Goal: Task Accomplishment & Management: Manage account settings

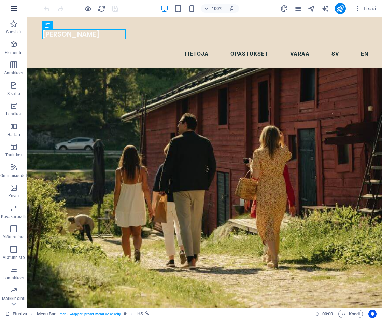
click at [15, 8] on icon "button" at bounding box center [14, 8] width 8 height 8
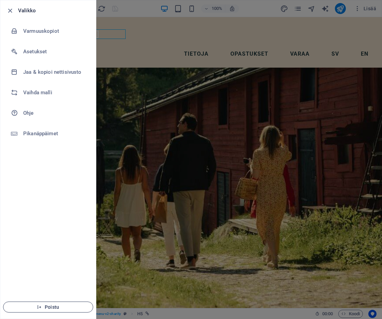
click at [48, 305] on span "Poistu" at bounding box center [48, 306] width 79 height 5
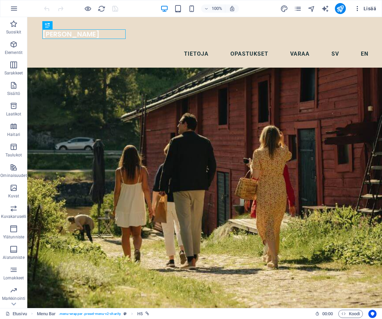
click at [370, 10] on span "Lisää" at bounding box center [365, 8] width 22 height 7
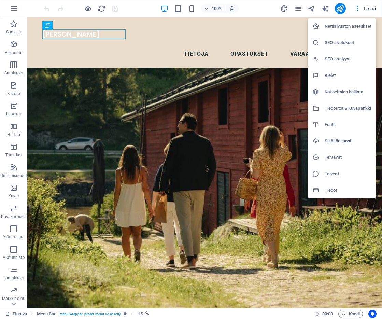
click at [343, 41] on h6 "SEO-asetukset" at bounding box center [348, 43] width 47 height 8
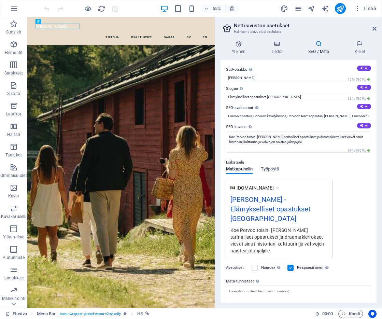
scroll to position [48, 0]
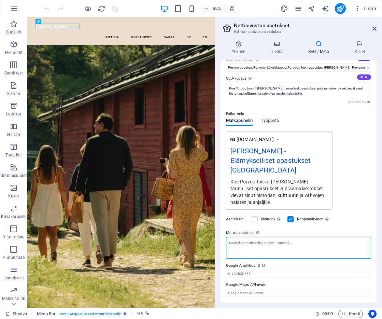
click at [262, 248] on textarea "Meta-tunnisteet Syötä tähän HTML-koodi, joka sijoitetaan nettisivusi -tunnistei…" at bounding box center [298, 248] width 145 height 22
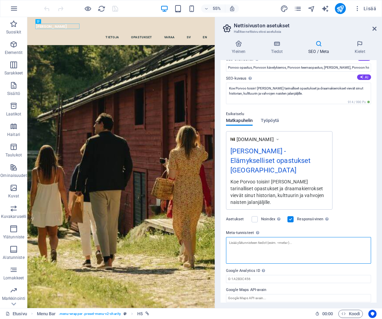
paste textarea "<link rel="stylesheet" id="silktide-consent-manager-css" href="path-to-css/silk…"
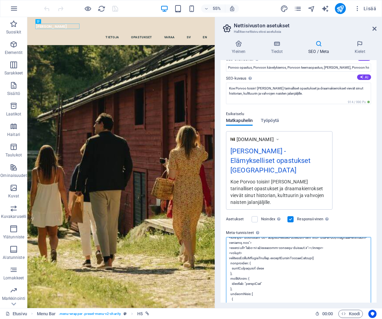
scroll to position [15, 0]
type textarea "<link rel="stylesheet" id="silktide-consent-manager-css" href="path-to-css/silk…"
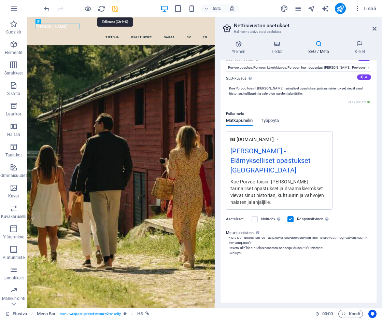
click at [115, 9] on body "Birgitta Palmqvist Productions Etusivu (fi) Suosikit Elementit Sarakkeet Sisält…" at bounding box center [191, 159] width 382 height 319
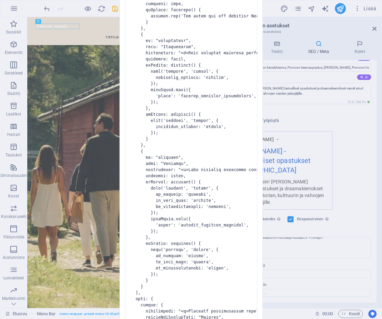
click at [335, 250] on div "Virheellinen HTML Olet syöttänyt seuraavan virheellisen HTML-koodin (esim. puut…" at bounding box center [191, 159] width 382 height 319
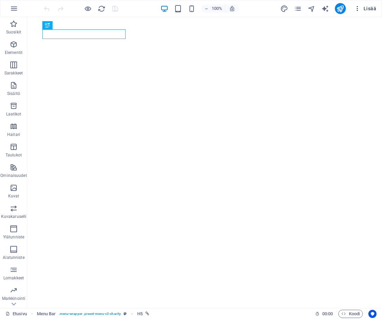
click at [373, 9] on span "Lisää" at bounding box center [365, 8] width 22 height 7
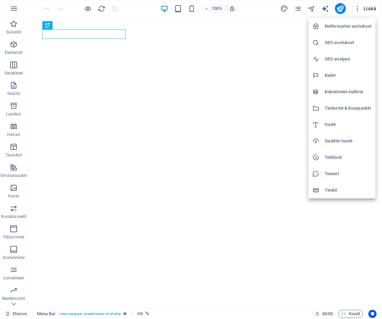
click at [348, 25] on h6 "Nettisivuston asetukset" at bounding box center [348, 26] width 47 height 8
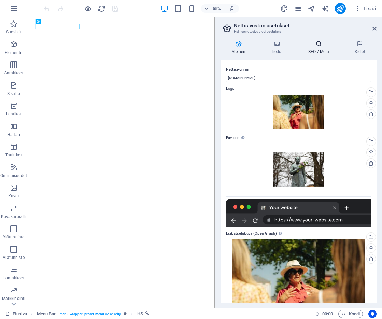
click at [323, 44] on icon at bounding box center [319, 43] width 44 height 7
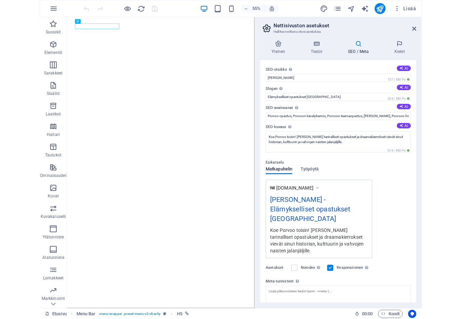
scroll to position [48, 0]
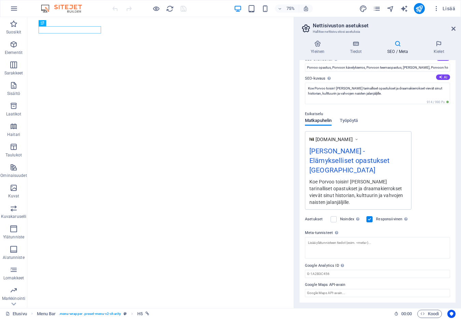
click at [382, 48] on h4 "SEO / Meta" at bounding box center [399, 47] width 46 height 14
click at [318, 242] on textarea "Meta-tunnisteet Syötä tähän HTML-koodi, joka sijoitetaan nettisivusi -tunnistei…" at bounding box center [377, 248] width 145 height 22
paste textarea "<link rel="stylesheet" id="silktide-consent-manager-css" href="path-to-css/silk…"
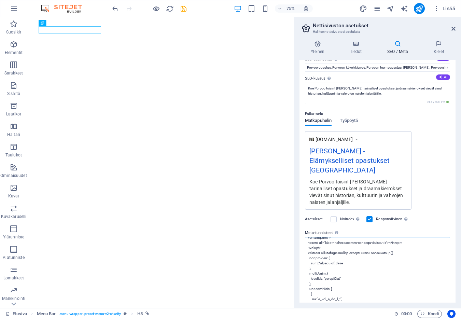
scroll to position [0, 0]
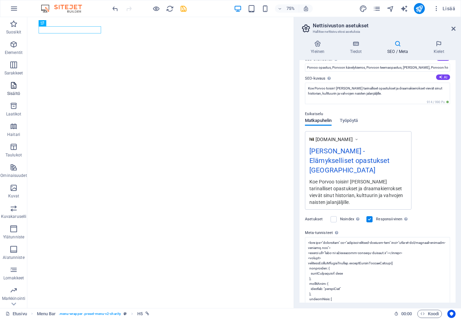
type textarea "<link rel="stylesheet" id="silktide-consent-manager-css" href="path-to-css/silk…"
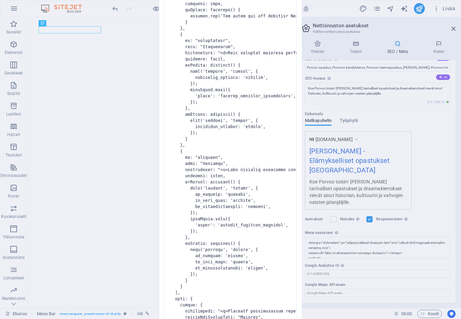
click at [382, 242] on div "Virheellinen HTML Olet syöttänyt seuraavan virheellisen HTML-koodin (esim. puut…" at bounding box center [230, 159] width 461 height 319
click at [196, 42] on pre at bounding box center [230, 160] width 132 height 515
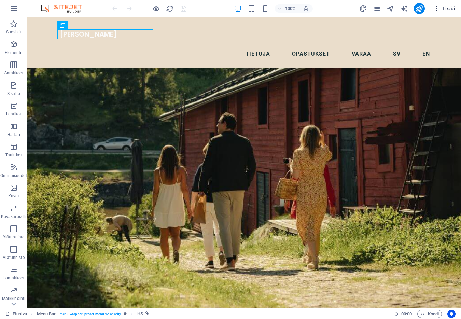
click at [449, 10] on span "Lisää" at bounding box center [444, 8] width 22 height 7
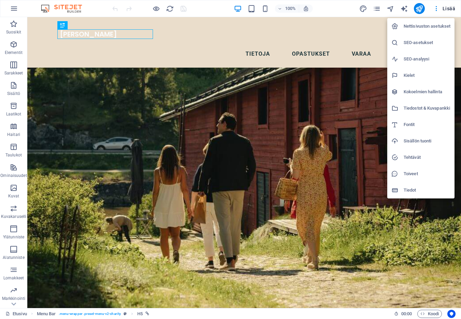
click at [430, 43] on h6 "SEO-asetukset" at bounding box center [426, 43] width 47 height 8
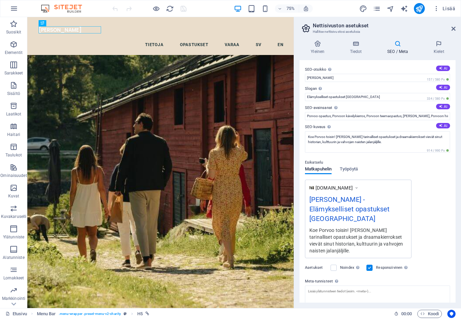
scroll to position [48, 0]
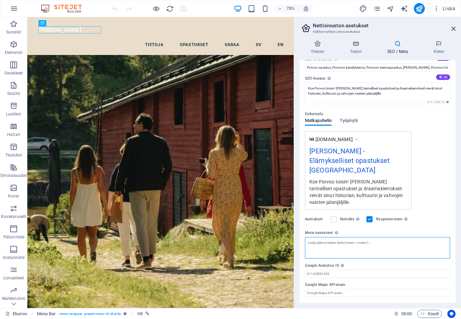
click at [331, 245] on textarea "Meta-tunnisteet Syötä tähän HTML-koodi, joka sijoitetaan nettisivusi -tunnistei…" at bounding box center [377, 248] width 145 height 22
paste textarea "<link rel="stylesheet" id="silktide-consent-manager-css" href="cookie-banner/si…"
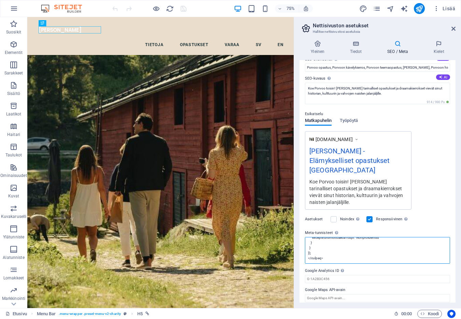
scroll to position [15, 0]
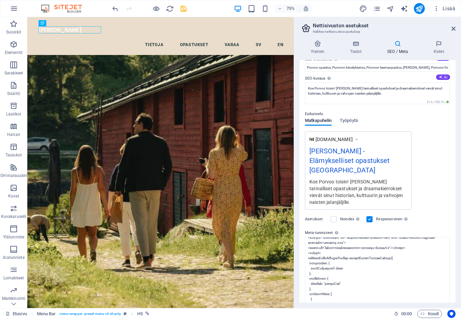
type textarea "<link rel="stylesheet" id="silktide-consent-manager-css" href="cookie-banner/si…"
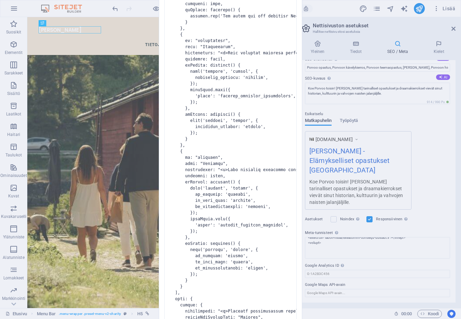
click at [429, 211] on body "Birgitta Palmqvist Productions Etusivu (fi) Suosikit Elementit Sarakkeet Sisält…" at bounding box center [230, 159] width 461 height 319
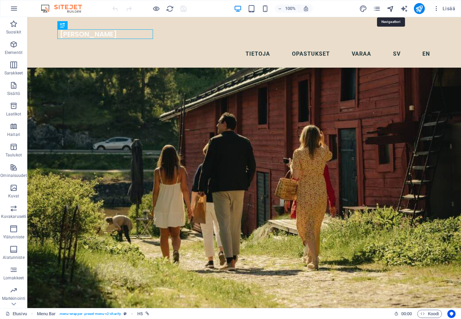
click at [391, 9] on icon "navigator" at bounding box center [390, 9] width 8 height 8
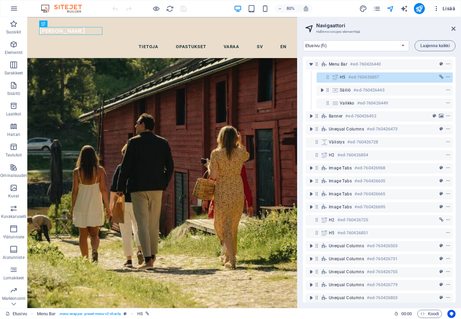
click at [452, 10] on span "Lisää" at bounding box center [444, 8] width 22 height 7
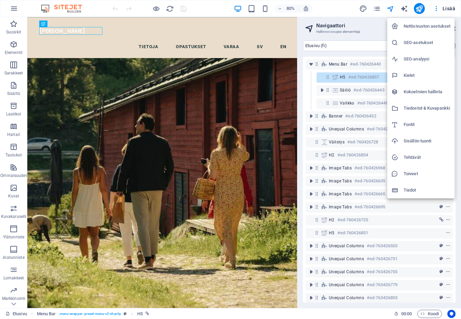
click at [434, 26] on h6 "Nettisivuston asetukset" at bounding box center [426, 26] width 47 height 8
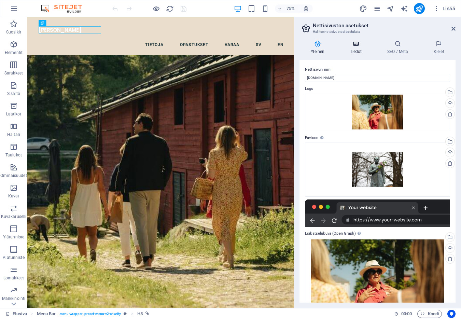
click at [357, 45] on icon at bounding box center [355, 43] width 34 height 7
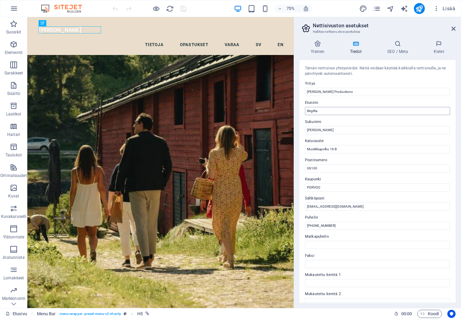
scroll to position [86, 0]
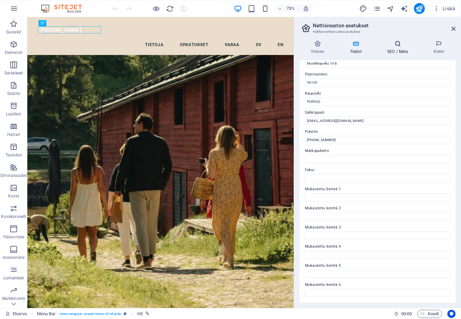
click at [395, 43] on icon at bounding box center [398, 43] width 44 height 7
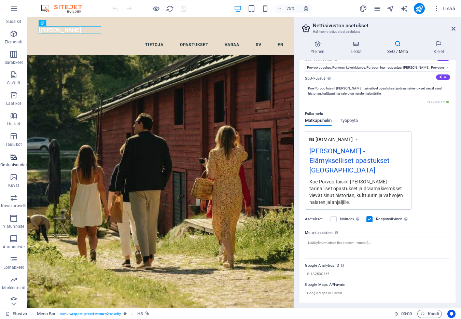
scroll to position [16, 0]
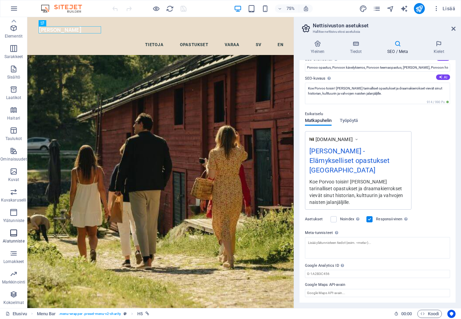
click at [14, 233] on icon "button" at bounding box center [14, 233] width 8 height 8
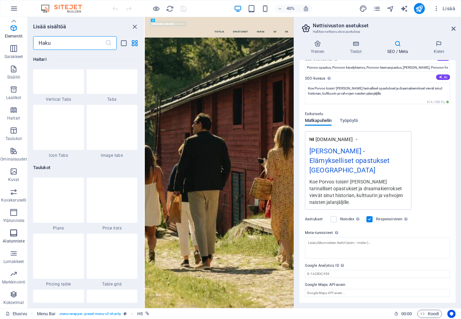
scroll to position [4519, 0]
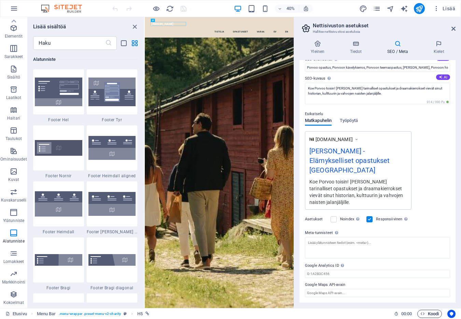
click at [431, 314] on span "Koodi" at bounding box center [429, 314] width 18 height 8
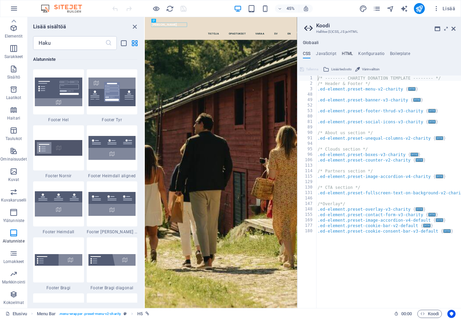
click at [350, 53] on h4 "HTML" at bounding box center [347, 55] width 11 height 8
type textarea "<a href="#main-content" class="wv-link-content button">Skip to main content</a>"
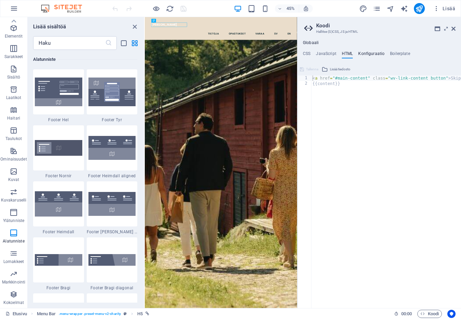
click at [368, 54] on h4 "Konfiguraatio" at bounding box center [371, 55] width 26 height 8
type textarea "$color-background: #fbfbfb;"
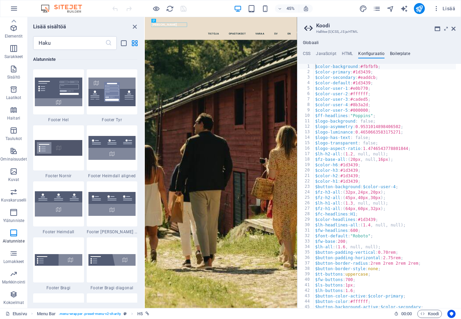
click at [393, 53] on h4 "Boilerplate" at bounding box center [400, 55] width 20 height 8
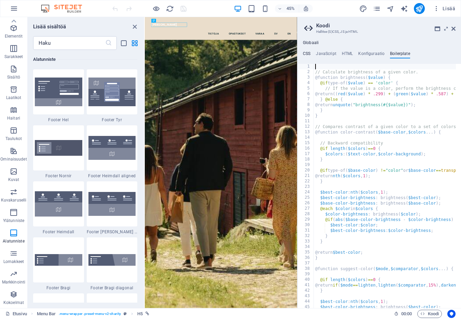
click at [309, 54] on h4 "CSS" at bounding box center [307, 55] width 8 height 8
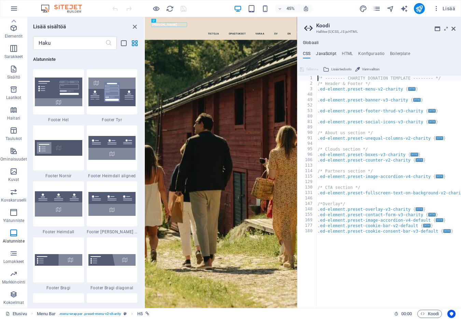
click at [326, 54] on h4 "JavaScript" at bounding box center [326, 55] width 20 height 8
type textarea "/* JS for preset "Menu V2" */"
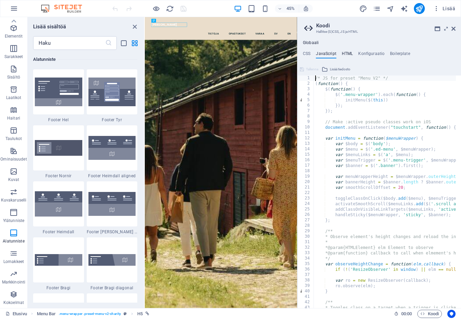
click at [344, 53] on h4 "HTML" at bounding box center [347, 55] width 11 height 8
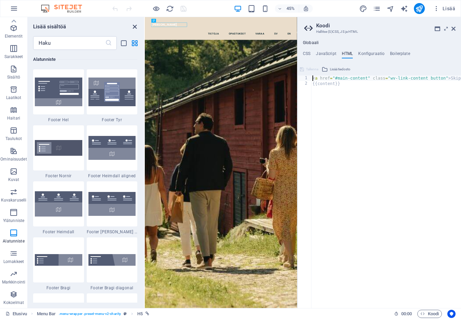
click at [135, 25] on icon "close panel" at bounding box center [135, 27] width 8 height 8
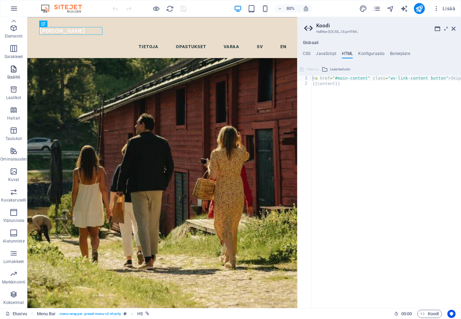
scroll to position [0, 0]
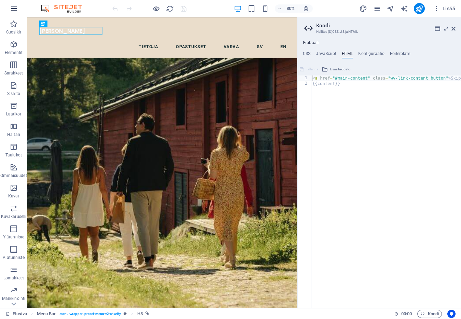
click at [17, 10] on icon "button" at bounding box center [14, 8] width 8 height 8
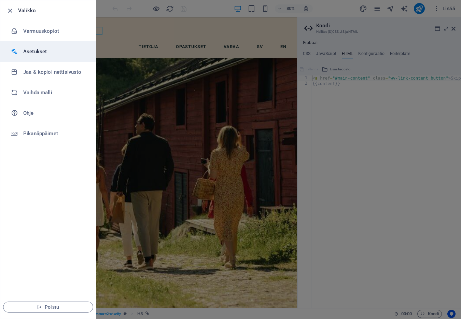
click at [38, 52] on h6 "Asetukset" at bounding box center [54, 51] width 63 height 8
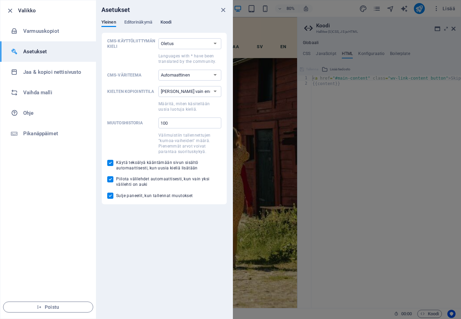
click at [167, 22] on span "Koodi" at bounding box center [165, 23] width 11 height 10
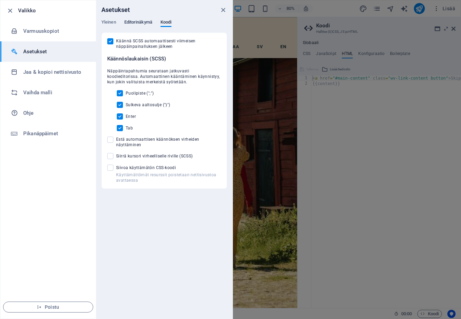
click at [147, 19] on span "Editorinäkymä" at bounding box center [138, 23] width 28 height 10
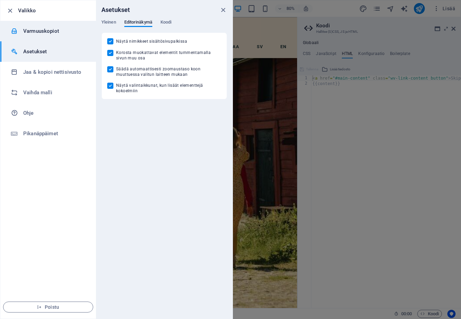
click at [47, 29] on h6 "Varmuuskopiot" at bounding box center [54, 31] width 63 height 8
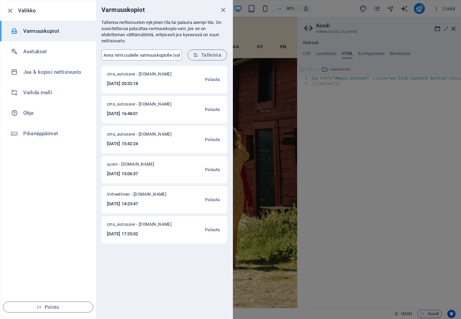
click at [126, 56] on input "text" at bounding box center [141, 54] width 81 height 11
type input "2025"
click at [211, 54] on span "Tallenna" at bounding box center [207, 54] width 28 height 5
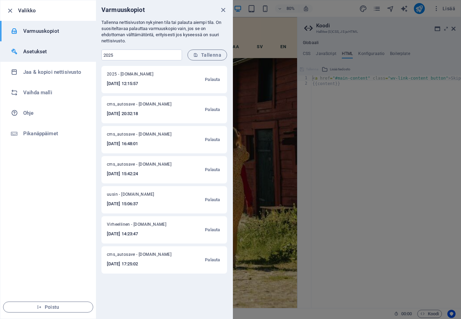
click at [51, 54] on h6 "Asetukset" at bounding box center [54, 51] width 63 height 8
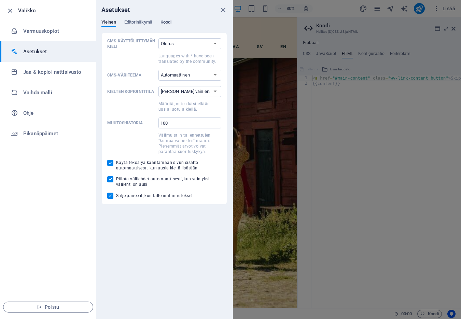
click at [166, 22] on span "Koodi" at bounding box center [165, 23] width 11 height 10
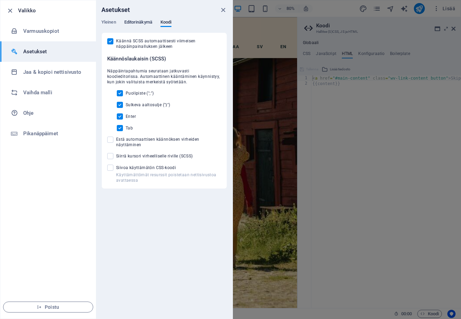
click at [139, 22] on span "Editorinäkymä" at bounding box center [138, 23] width 28 height 10
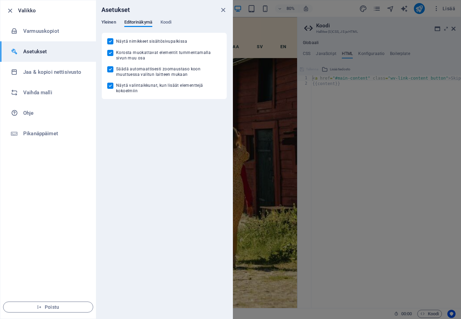
click at [108, 21] on span "Yleinen" at bounding box center [108, 23] width 15 height 10
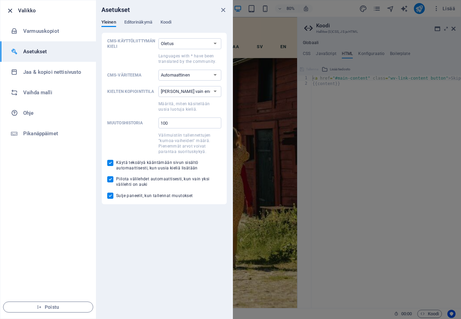
click at [9, 10] on icon "button" at bounding box center [10, 11] width 8 height 8
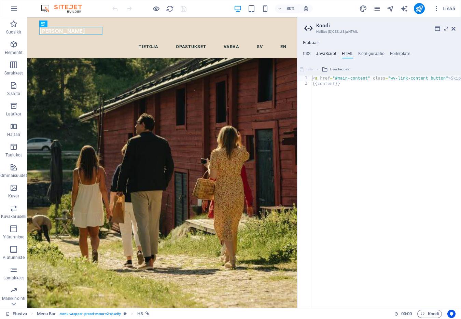
click at [328, 54] on h4 "JavaScript" at bounding box center [326, 55] width 20 height 8
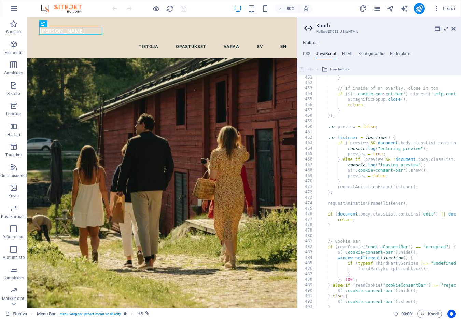
scroll to position [2613, 0]
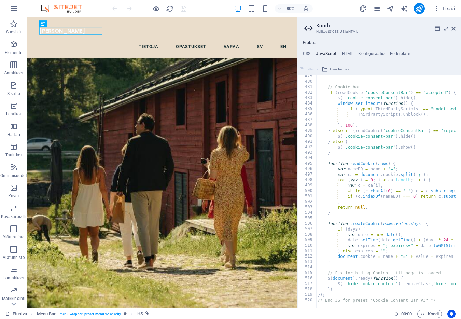
type textarea "}); /* End JS for preset "Cookie Consent Bar V3" */"
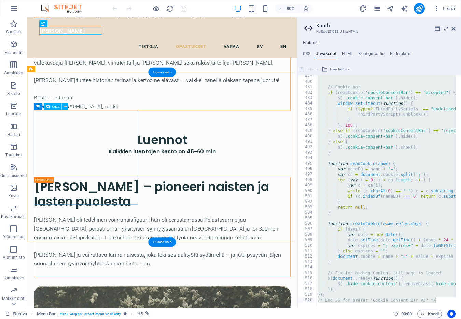
scroll to position [4788, 0]
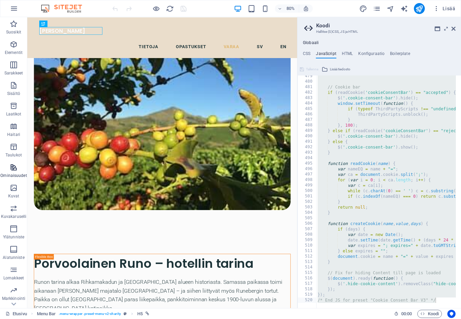
click at [16, 170] on icon "button" at bounding box center [14, 167] width 8 height 8
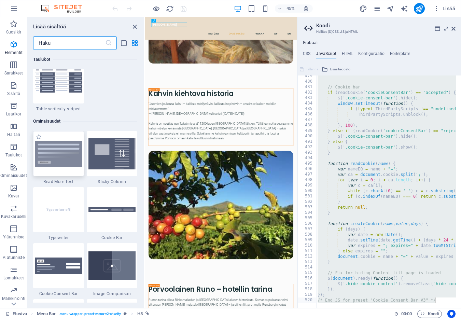
scroll to position [2661, 0]
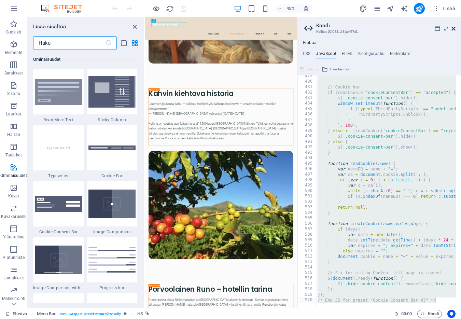
click at [455, 28] on icon at bounding box center [453, 28] width 4 height 5
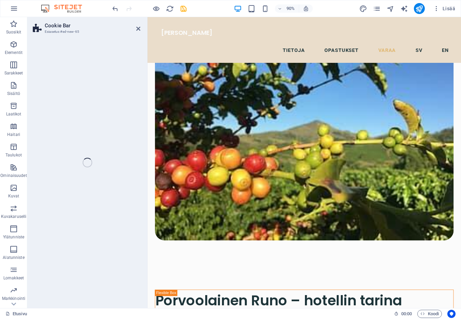
scroll to position [4708, 0]
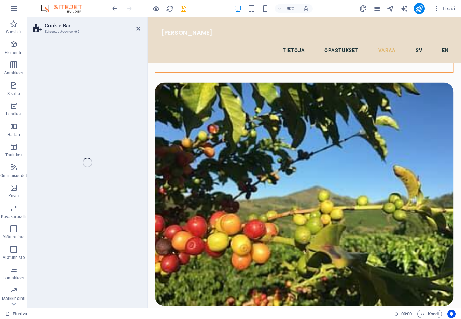
select select "px"
select select "rem"
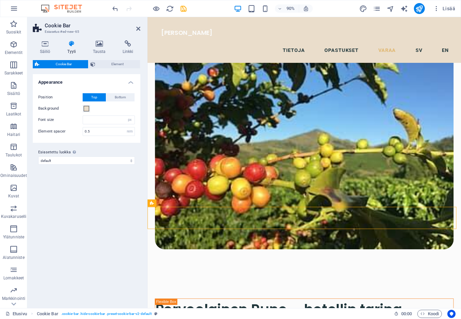
scroll to position [4792, 0]
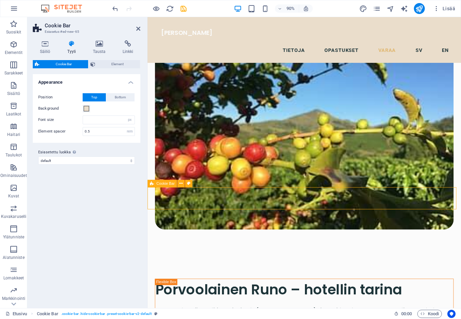
click at [159, 185] on span "Cookie Bar" at bounding box center [165, 183] width 18 height 4
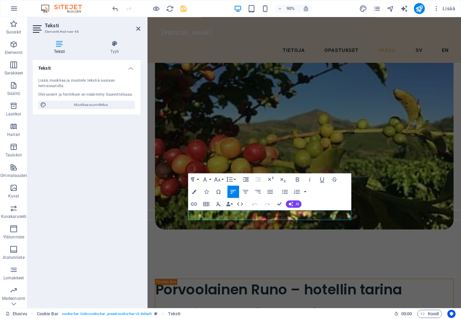
scroll to position [4773, 0]
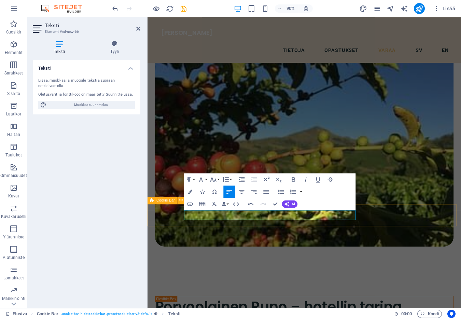
click at [152, 200] on icon at bounding box center [152, 200] width 4 height 8
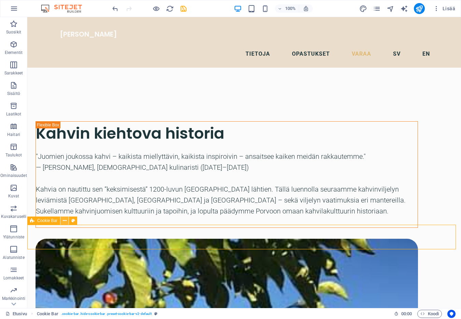
click at [65, 220] on icon at bounding box center [65, 220] width 4 height 7
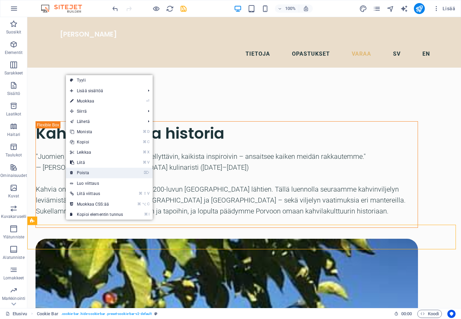
click at [84, 174] on link "⌦ Poista" at bounding box center [96, 173] width 61 height 10
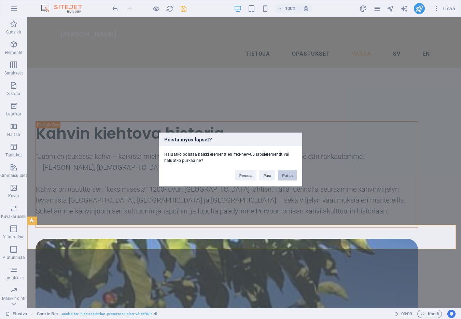
click at [285, 176] on button "Poista" at bounding box center [287, 175] width 19 height 10
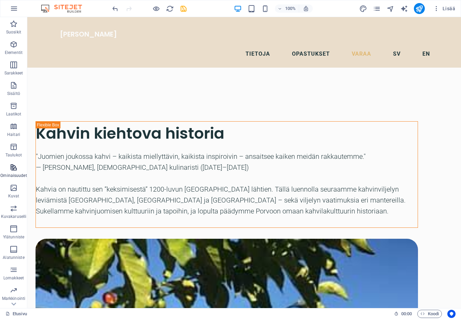
click at [14, 168] on icon "button" at bounding box center [14, 167] width 8 height 8
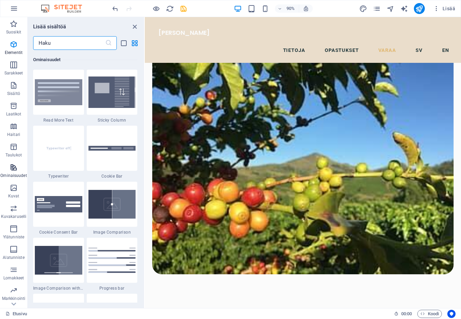
scroll to position [2661, 0]
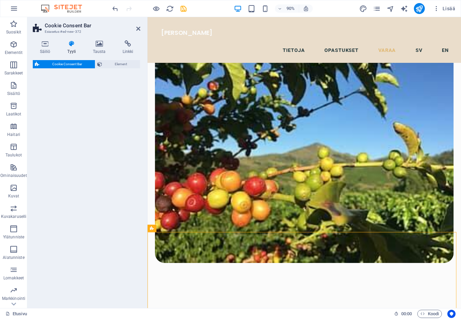
select select "rem"
select select "px"
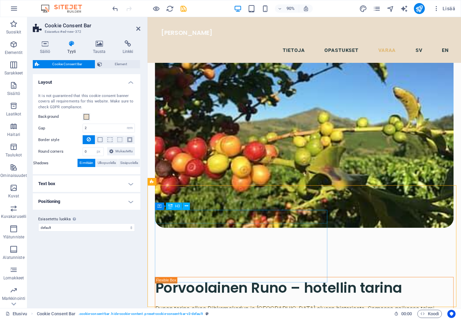
scroll to position [4795, 0]
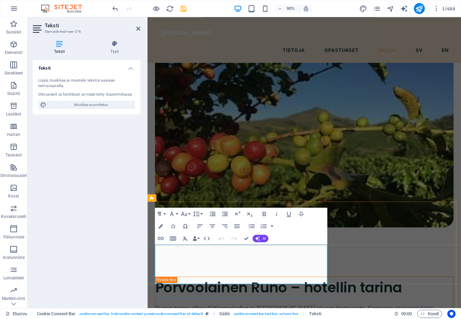
scroll to position [4776, 0]
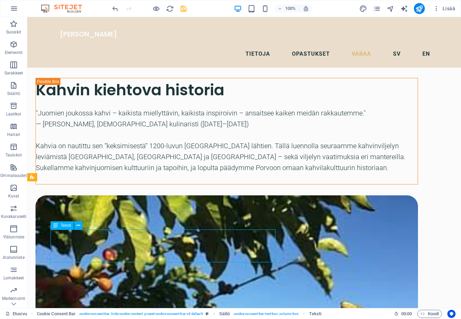
scroll to position [4825, 0]
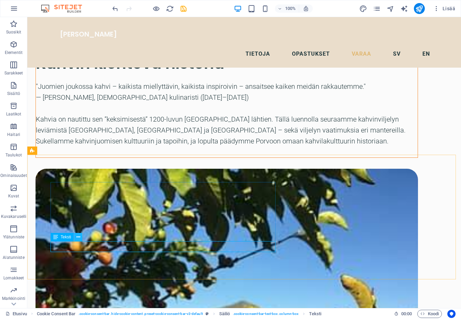
click at [76, 237] on icon at bounding box center [78, 236] width 4 height 7
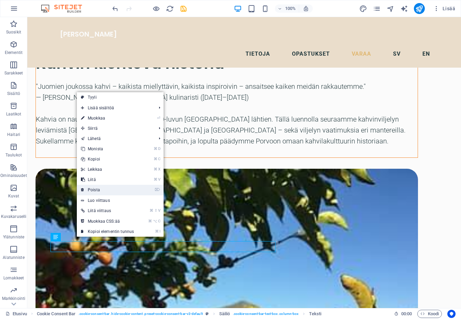
click at [99, 192] on link "⌦ Poista" at bounding box center [107, 190] width 61 height 10
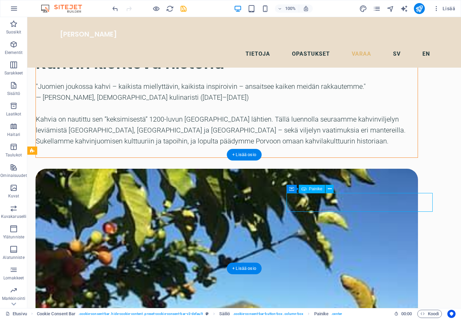
select select "%"
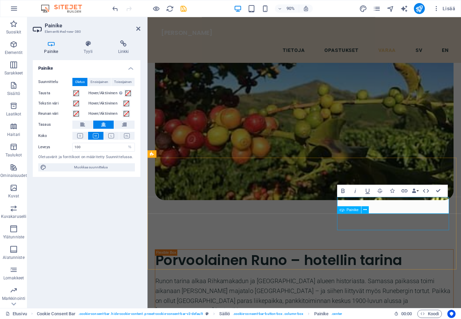
select select "%"
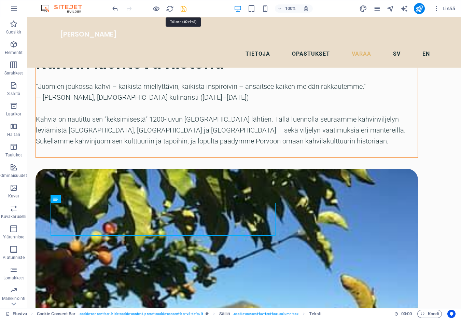
click at [184, 9] on icon "save" at bounding box center [184, 9] width 8 height 8
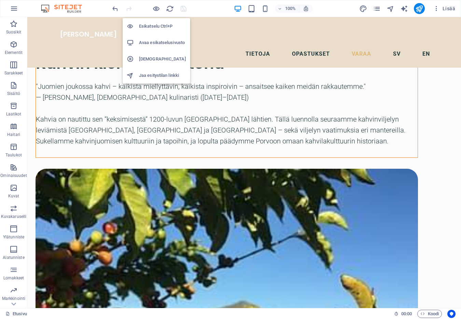
click at [150, 40] on h6 "Avaa esikatselusivusto" at bounding box center [162, 43] width 47 height 8
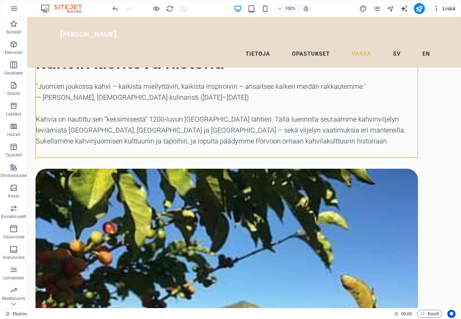
click at [449, 9] on span "Lisää" at bounding box center [444, 8] width 22 height 7
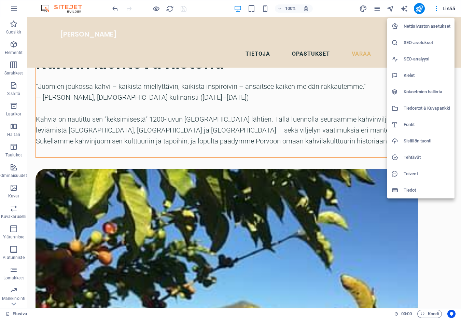
click at [420, 43] on h6 "SEO-asetukset" at bounding box center [426, 43] width 47 height 8
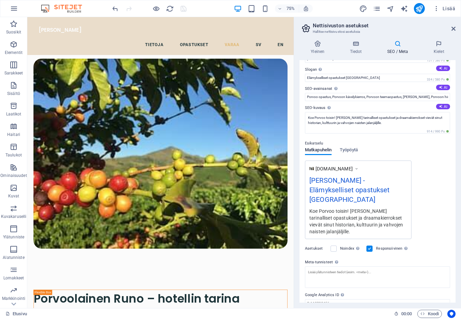
scroll to position [48, 0]
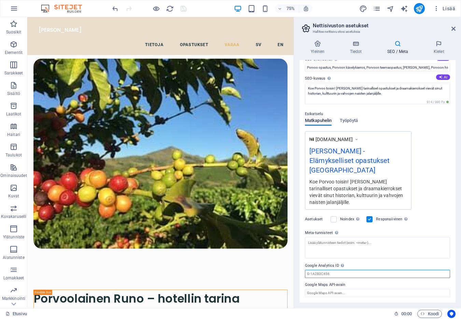
click at [323, 273] on input "Google Analytics ID Lisää vain Google Analytics ID. Sisällytämme ID:n automaatt…" at bounding box center [377, 274] width 145 height 8
paste input "G-N2TQHJ943V"
type input "G-N2TQHJ943V"
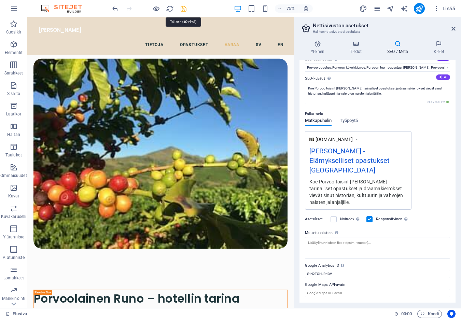
click at [181, 7] on icon "save" at bounding box center [184, 9] width 8 height 8
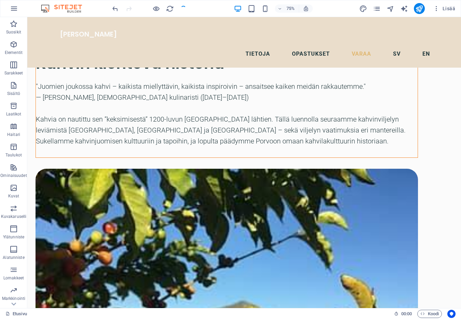
scroll to position [4763, 0]
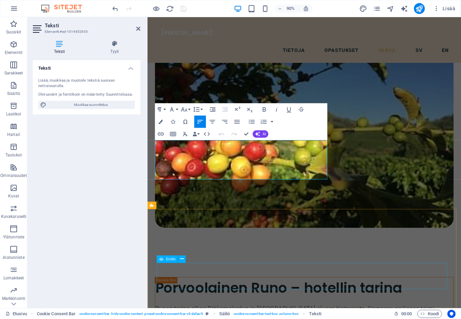
scroll to position [4892, 0]
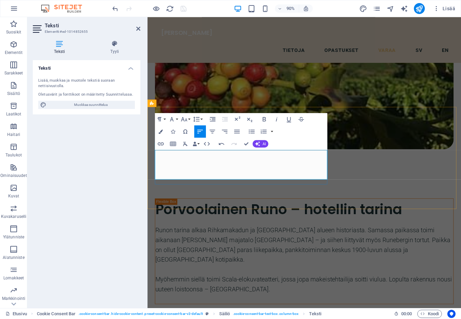
scroll to position [938, 1]
drag, startPoint x: 157, startPoint y: 181, endPoint x: 295, endPoint y: 180, distance: 137.9
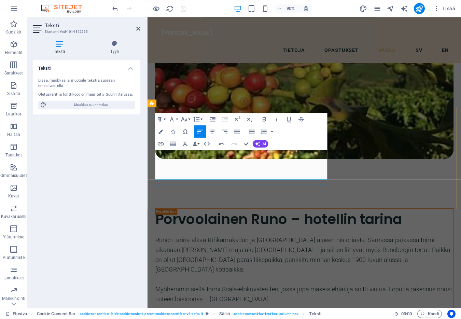
scroll to position [4881, 0]
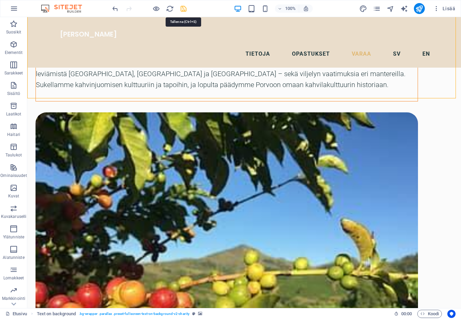
click at [183, 10] on icon "save" at bounding box center [184, 9] width 8 height 8
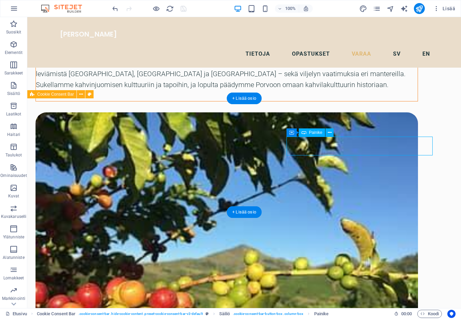
select select "%"
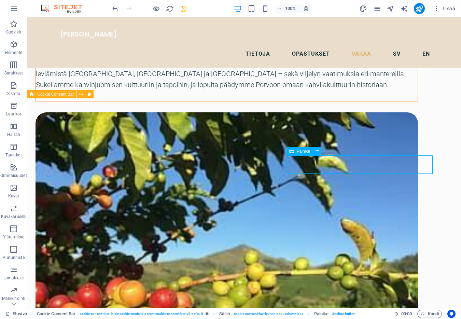
select select "%"
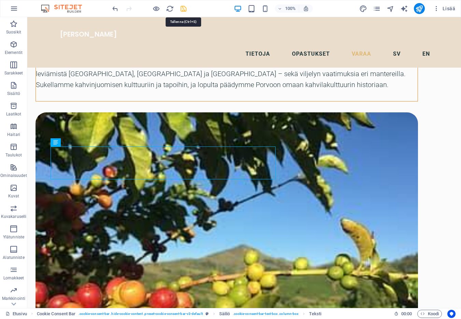
click at [185, 11] on icon "save" at bounding box center [184, 9] width 8 height 8
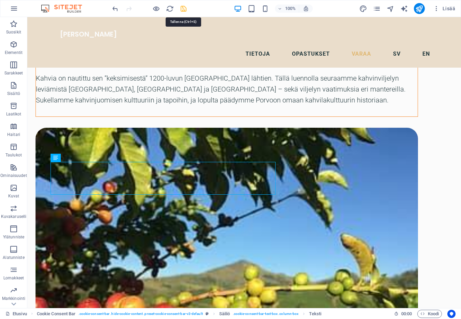
click at [184, 8] on icon "save" at bounding box center [184, 9] width 8 height 8
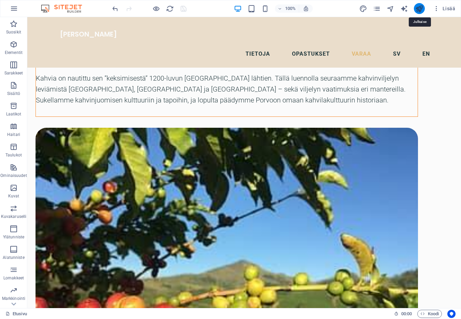
click at [421, 9] on icon "publish" at bounding box center [419, 9] width 8 height 8
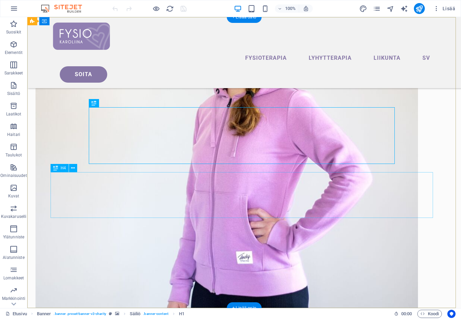
scroll to position [1335, 0]
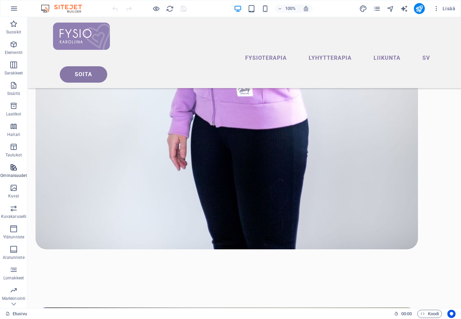
click at [14, 166] on icon "button" at bounding box center [14, 167] width 8 height 8
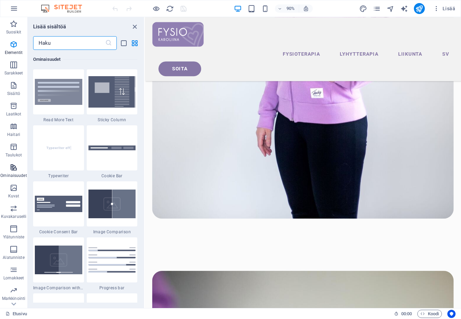
scroll to position [2661, 0]
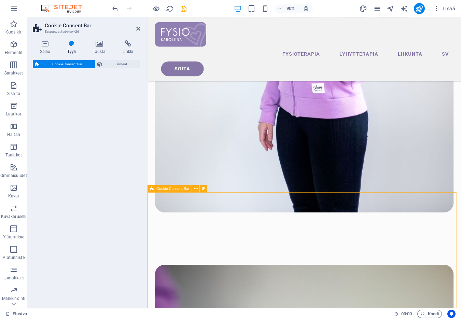
select select "rem"
select select "px"
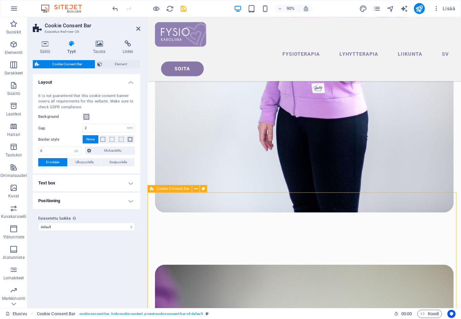
scroll to position [1279, 0]
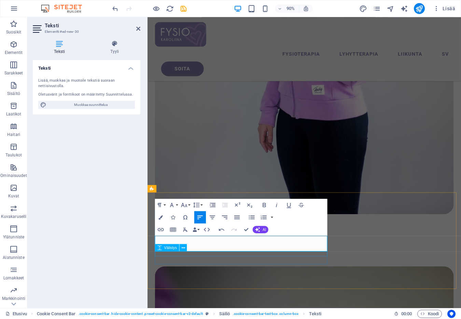
scroll to position [609, 1]
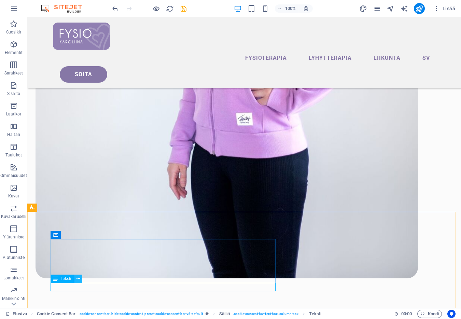
click at [79, 280] on icon at bounding box center [78, 278] width 4 height 7
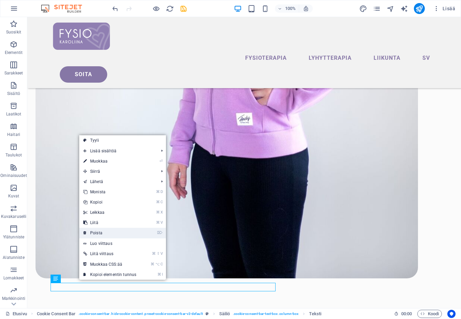
click at [100, 235] on link "⌦ Poista" at bounding box center [109, 233] width 61 height 10
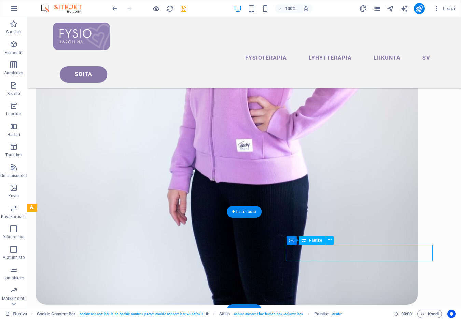
select select "%"
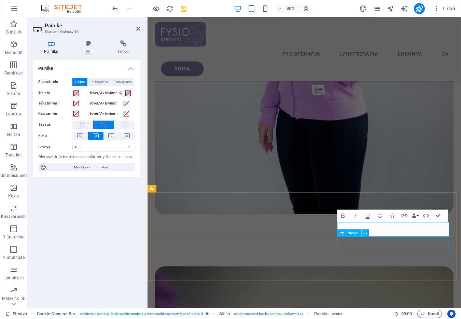
select select "rem"
select select "px"
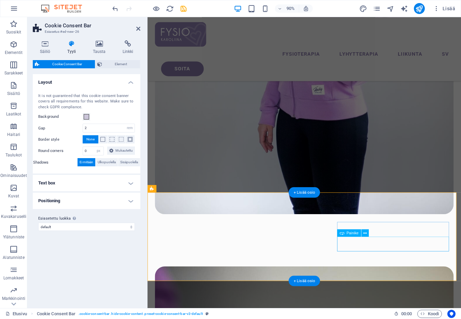
select select "%"
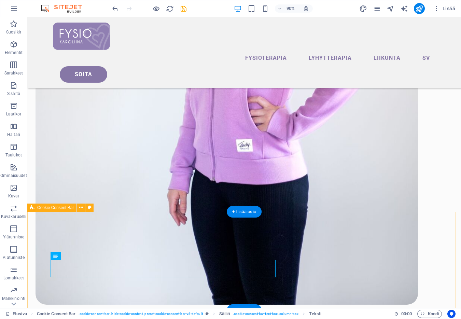
scroll to position [1306, 0]
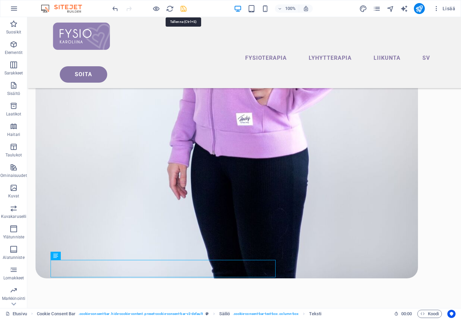
click at [185, 10] on icon "save" at bounding box center [184, 9] width 8 height 8
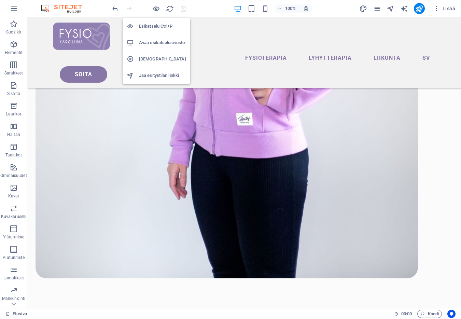
click at [154, 42] on h6 "Avaa esikatselusivusto" at bounding box center [162, 43] width 47 height 8
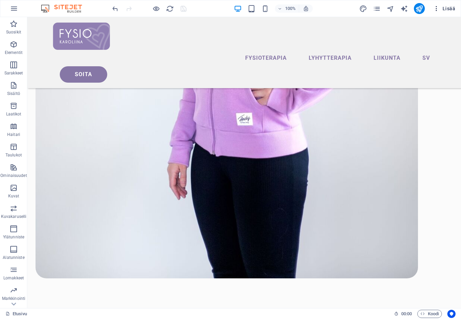
click at [448, 10] on span "Lisää" at bounding box center [444, 8] width 22 height 7
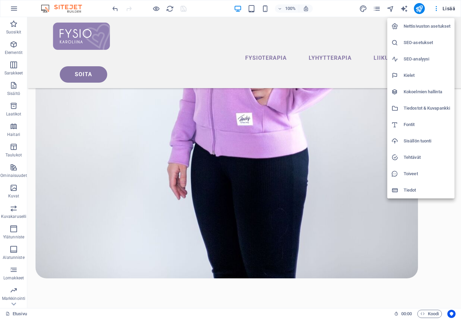
click at [416, 43] on h6 "SEO-asetukset" at bounding box center [426, 43] width 47 height 8
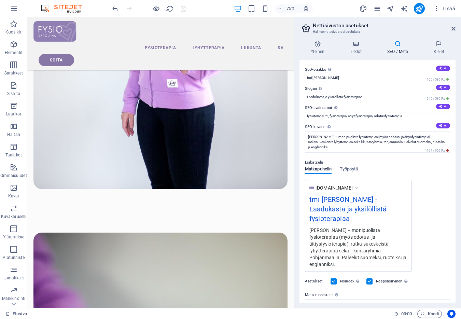
scroll to position [46, 0]
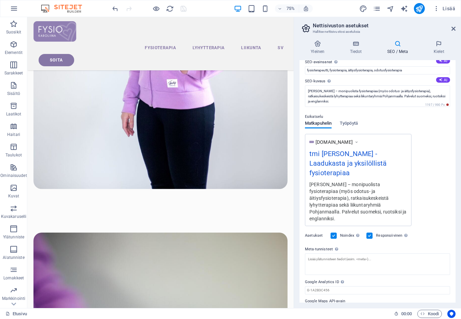
click at [318, 278] on label "Google Analytics ID Lisää vain Google Analytics ID. Sisällytämme ID:n automaatt…" at bounding box center [377, 282] width 145 height 8
click at [318, 286] on input "Google Analytics ID Lisää vain Google Analytics ID. Sisällytämme ID:n automaatt…" at bounding box center [377, 290] width 145 height 8
paste input "G-LVP52DVS5S"
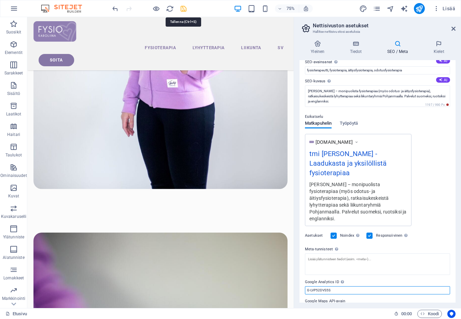
type input "G-LVP52DVS5S"
click at [181, 10] on icon "save" at bounding box center [184, 9] width 8 height 8
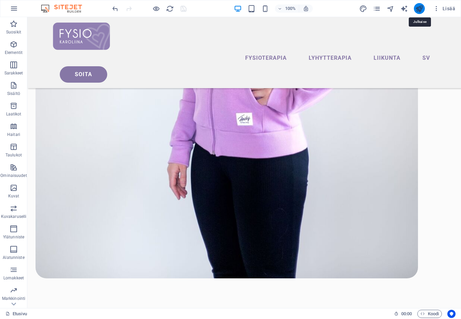
click at [416, 9] on icon "publish" at bounding box center [419, 9] width 8 height 8
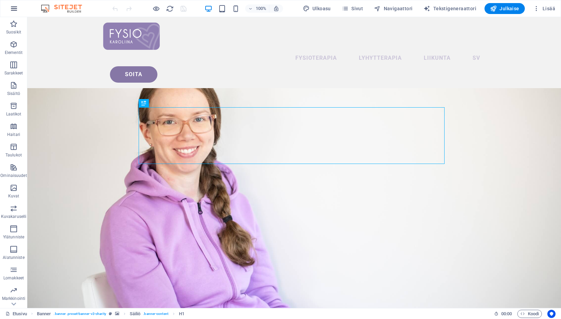
click at [10, 9] on icon "button" at bounding box center [14, 8] width 8 height 8
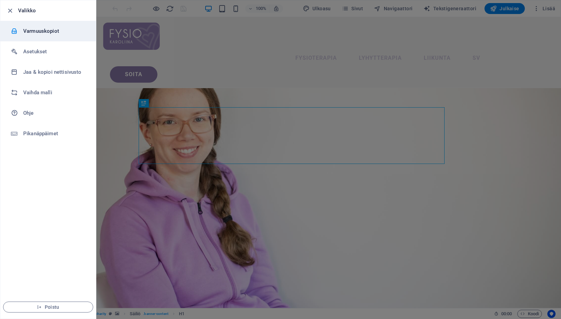
click at [41, 33] on h6 "Varmuuskopiot" at bounding box center [54, 31] width 63 height 8
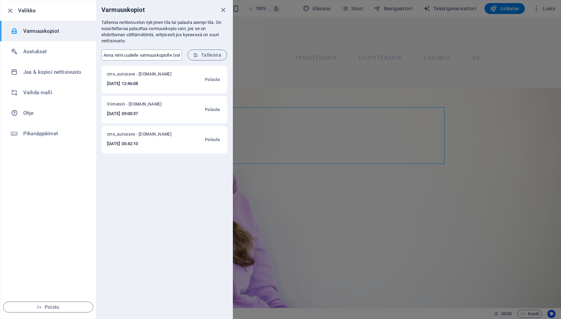
click at [145, 55] on input "text" at bounding box center [141, 54] width 81 height 11
type input "Bannerin lisäämisen jälkeen"
click at [195, 55] on icon "submit" at bounding box center [195, 55] width 5 height 5
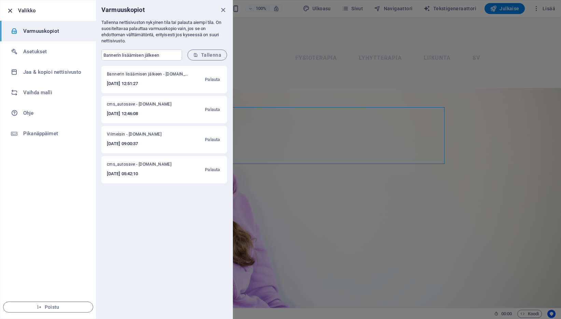
click at [10, 9] on icon "button" at bounding box center [10, 11] width 8 height 8
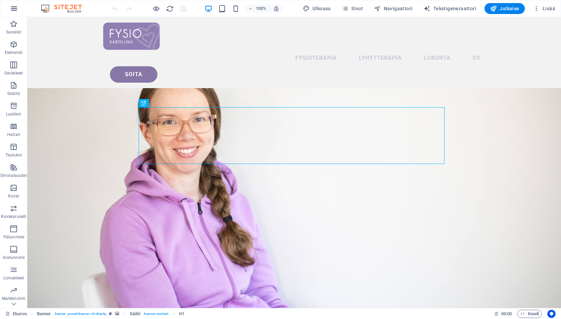
click at [10, 9] on icon "button" at bounding box center [14, 8] width 8 height 8
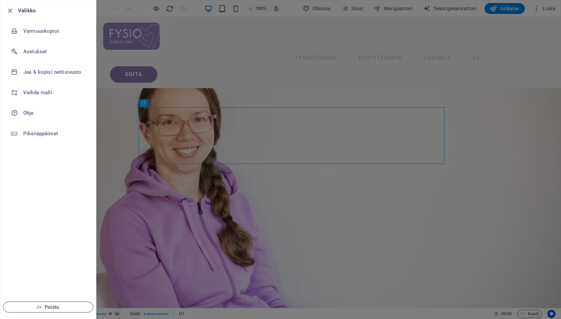
click at [37, 307] on icon "button" at bounding box center [39, 306] width 5 height 5
